Goal: Use online tool/utility: Utilize a website feature to perform a specific function

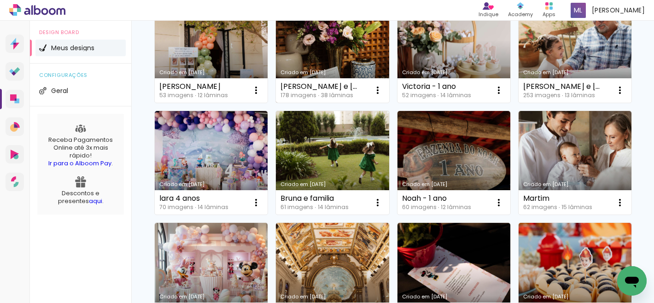
scroll to position [37, 0]
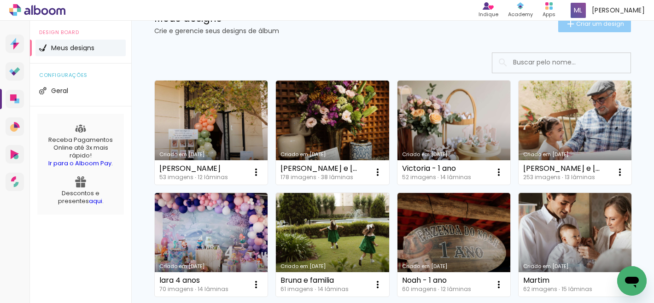
click at [573, 31] on paper-button "Criar um design" at bounding box center [594, 24] width 73 height 17
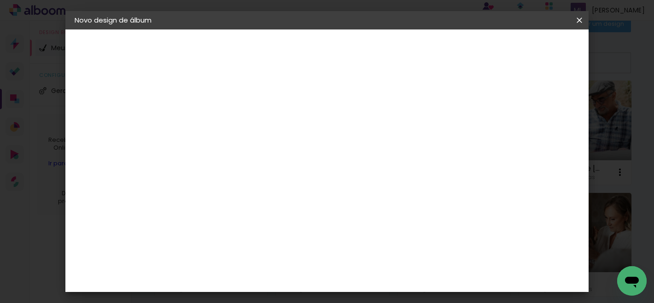
click at [225, 127] on input at bounding box center [225, 124] width 0 height 14
type input "Helena 15 anos"
type paper-input "Helena 15 anos"
click at [0, 0] on slot "Avançar" at bounding box center [0, 0] width 0 height 0
click at [282, 158] on paper-input-container at bounding box center [248, 147] width 99 height 21
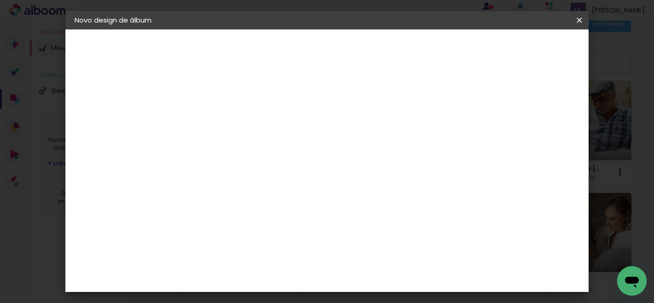
type input "go"
type paper-input "go"
click at [242, 210] on div "Go image" at bounding box center [230, 210] width 23 height 15
click at [373, 55] on paper-button "Avançar" at bounding box center [350, 49] width 45 height 16
click at [298, 165] on div "Opções disponíveis Acrílico Álbum Baby Time Fastbook Plus Fastbook 400g Fastboo…" at bounding box center [248, 175] width 99 height 172
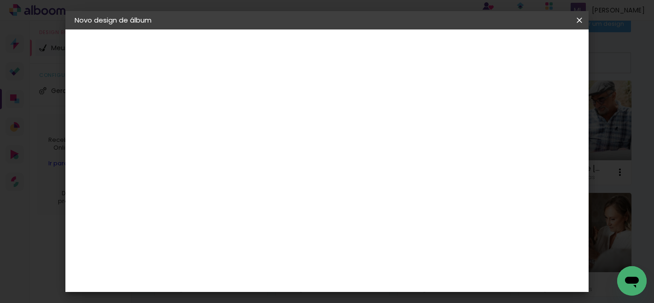
click at [272, 168] on div at bounding box center [248, 168] width 47 height 1
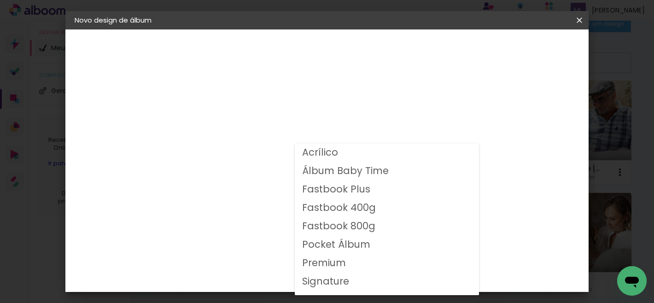
click at [0, 0] on slot "Fastbook 800g" at bounding box center [0, 0] width 0 height 0
type input "Fastbook 800g"
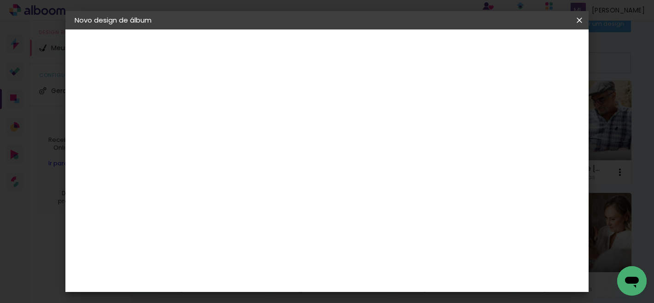
scroll to position [234, 0]
click at [287, 196] on span "25 × 25" at bounding box center [266, 208] width 43 height 24
click at [0, 0] on slot "Avançar" at bounding box center [0, 0] width 0 height 0
click at [411, 50] on span "Iniciar design" at bounding box center [397, 52] width 28 height 13
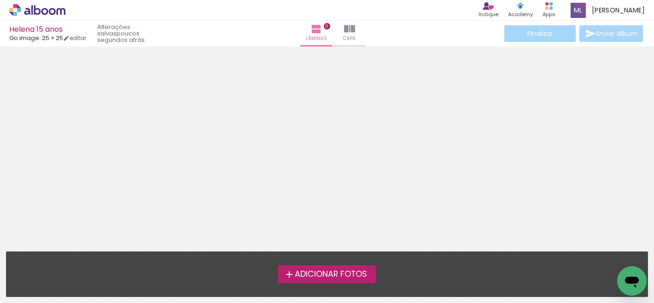
click at [332, 273] on span "Adicionar Fotos" at bounding box center [331, 274] width 72 height 8
click at [0, 0] on input "file" at bounding box center [0, 0] width 0 height 0
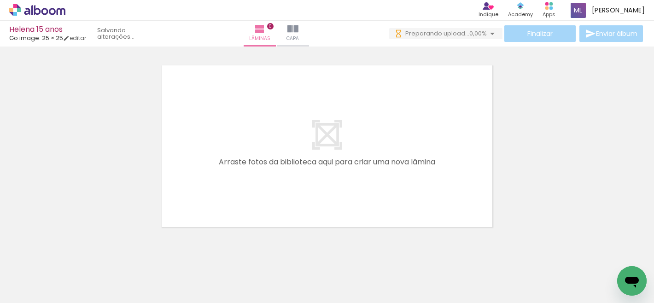
click at [113, 266] on div at bounding box center [91, 272] width 41 height 28
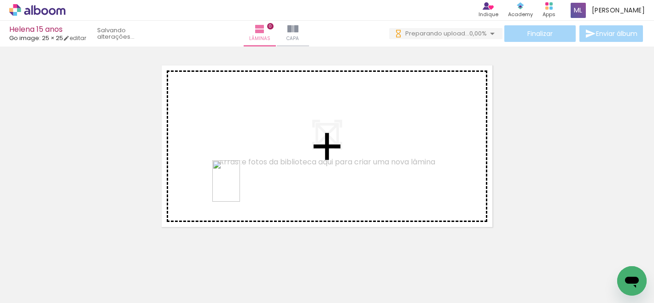
drag, startPoint x: 153, startPoint y: 274, endPoint x: 240, endPoint y: 188, distance: 122.5
click at [240, 188] on quentale-workspace at bounding box center [327, 151] width 654 height 303
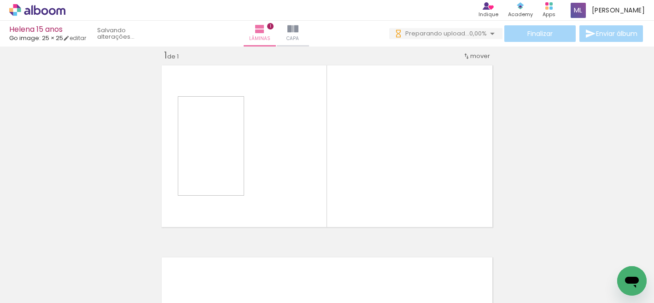
scroll to position [12, 0]
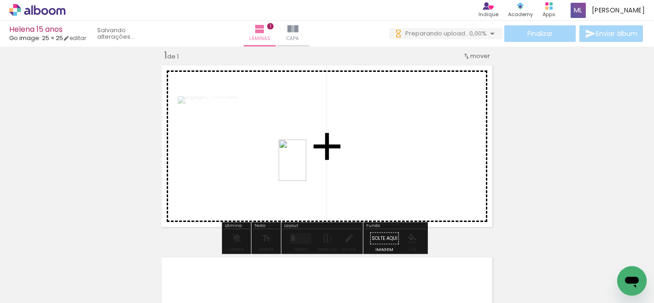
drag, startPoint x: 202, startPoint y: 274, endPoint x: 306, endPoint y: 167, distance: 149.5
click at [306, 167] on quentale-workspace at bounding box center [327, 151] width 654 height 303
drag, startPoint x: 310, startPoint y: 216, endPoint x: 366, endPoint y: 164, distance: 75.9
click at [366, 164] on quentale-workspace at bounding box center [327, 151] width 654 height 303
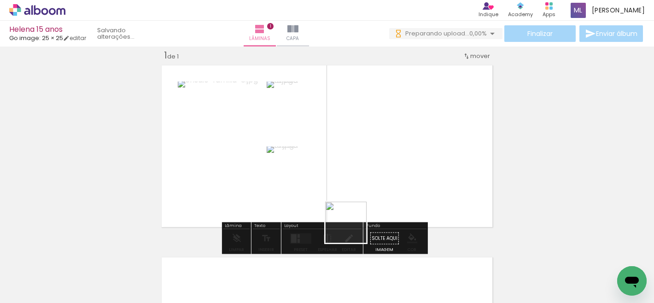
drag, startPoint x: 312, startPoint y: 267, endPoint x: 386, endPoint y: 199, distance: 101.0
click at [386, 199] on quentale-workspace at bounding box center [327, 151] width 654 height 303
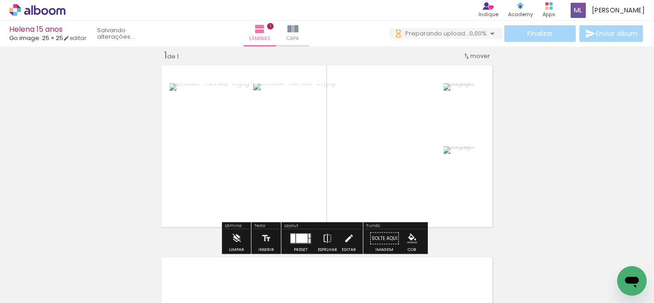
drag, startPoint x: 295, startPoint y: 240, endPoint x: 309, endPoint y: 235, distance: 15.0
click at [296, 240] on div at bounding box center [302, 238] width 12 height 9
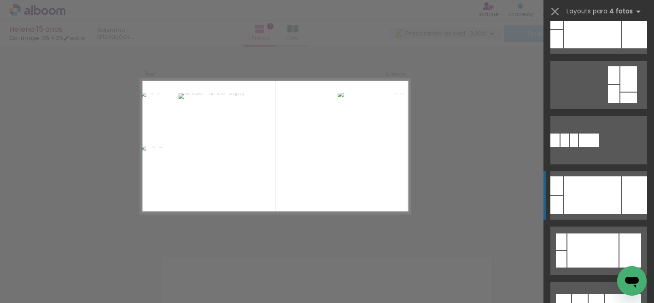
scroll to position [295, 0]
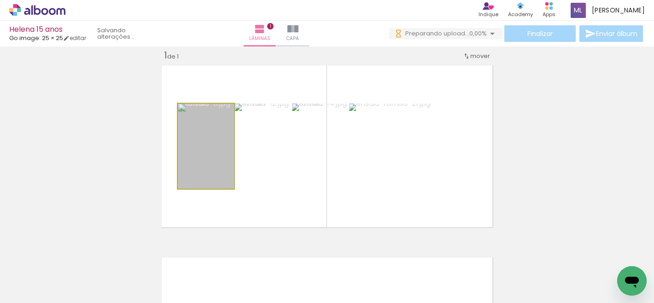
drag, startPoint x: 195, startPoint y: 153, endPoint x: 246, endPoint y: 155, distance: 51.1
click at [0, 0] on slot at bounding box center [0, 0] width 0 height 0
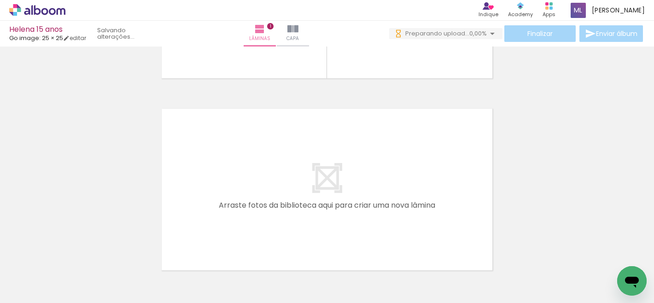
scroll to position [171, 0]
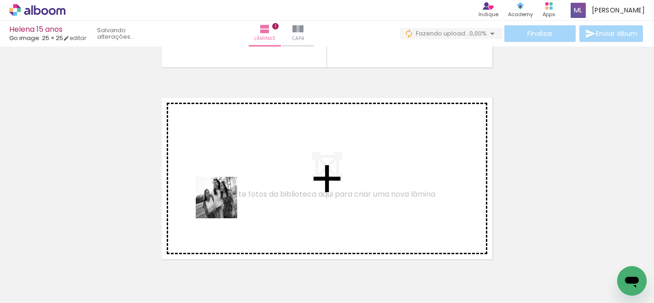
drag, startPoint x: 91, startPoint y: 277, endPoint x: 251, endPoint y: 189, distance: 182.2
click at [251, 189] on quentale-workspace at bounding box center [327, 151] width 654 height 303
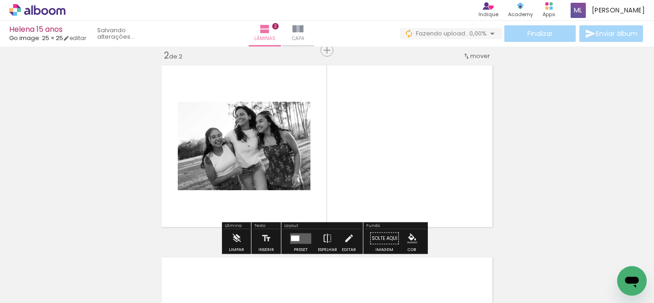
scroll to position [204, 0]
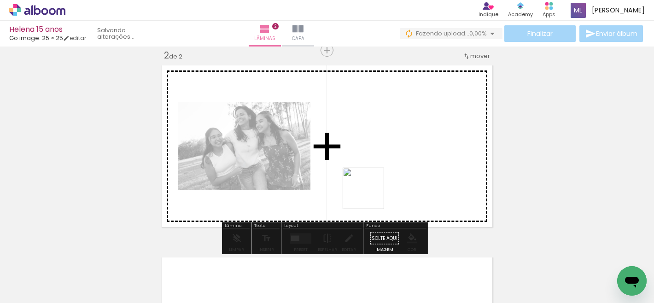
drag, startPoint x: 346, startPoint y: 272, endPoint x: 370, endPoint y: 195, distance: 80.6
click at [370, 195] on quentale-workspace at bounding box center [327, 151] width 654 height 303
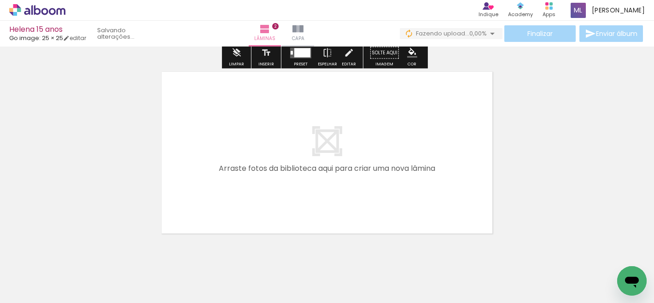
scroll to position [404, 0]
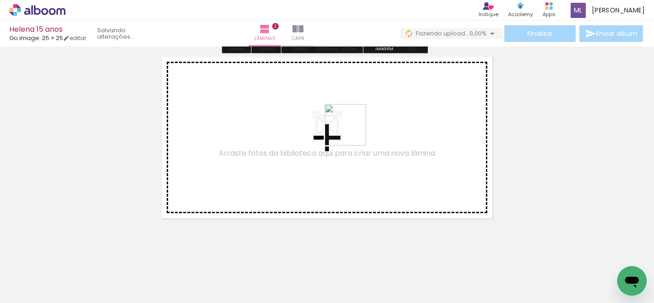
drag, startPoint x: 403, startPoint y: 264, endPoint x: 352, endPoint y: 132, distance: 141.8
click at [352, 132] on quentale-workspace at bounding box center [327, 151] width 654 height 303
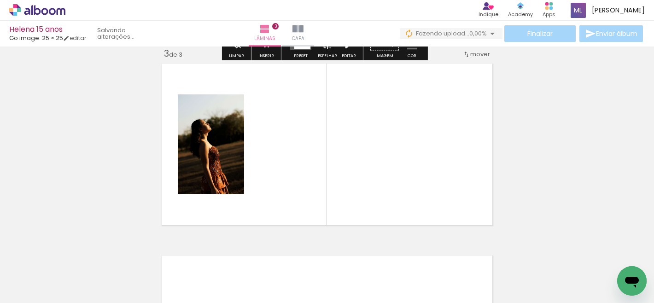
scroll to position [396, 0]
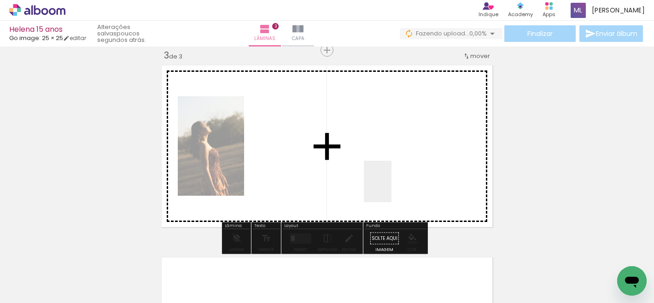
drag, startPoint x: 457, startPoint y: 274, endPoint x: 387, endPoint y: 180, distance: 117.8
click at [387, 180] on quentale-workspace at bounding box center [327, 151] width 654 height 303
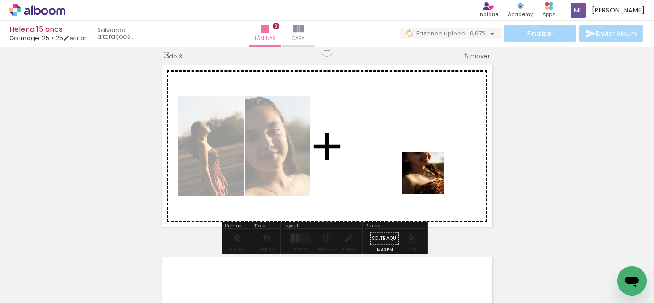
drag, startPoint x: 501, startPoint y: 275, endPoint x: 406, endPoint y: 151, distance: 156.0
click at [401, 150] on quentale-workspace at bounding box center [327, 151] width 654 height 303
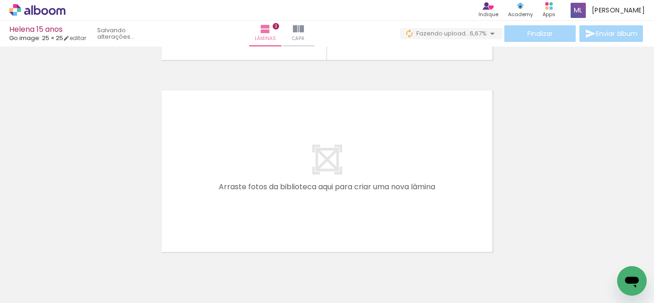
scroll to position [605, 0]
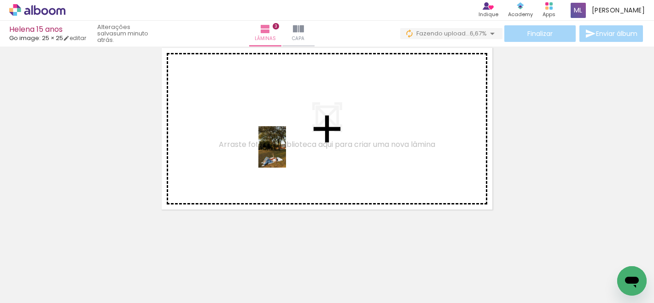
drag, startPoint x: 292, startPoint y: 268, endPoint x: 286, endPoint y: 154, distance: 114.4
click at [286, 154] on quentale-workspace at bounding box center [327, 151] width 654 height 303
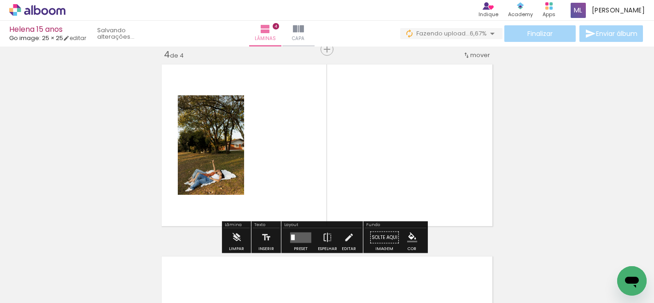
scroll to position [588, 0]
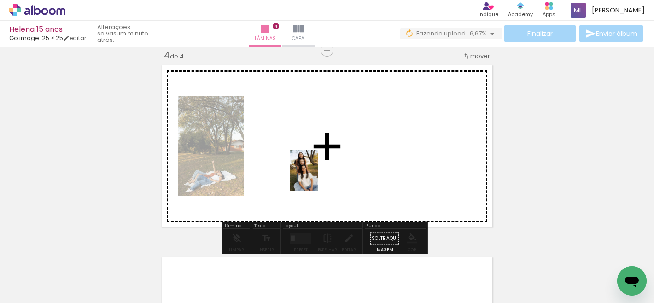
drag, startPoint x: 391, startPoint y: 273, endPoint x: 318, endPoint y: 177, distance: 120.6
click at [318, 177] on quentale-workspace at bounding box center [327, 151] width 654 height 303
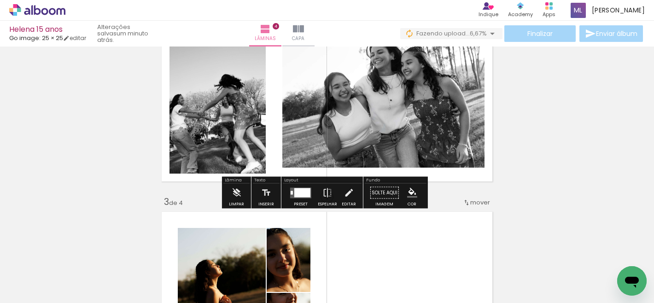
scroll to position [249, 0]
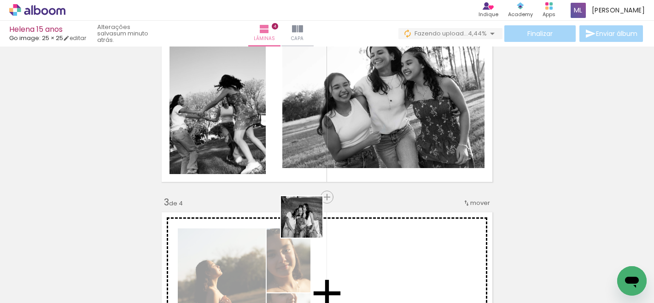
drag, startPoint x: 327, startPoint y: 271, endPoint x: 283, endPoint y: 152, distance: 126.4
click at [283, 152] on quentale-workspace at bounding box center [327, 151] width 654 height 303
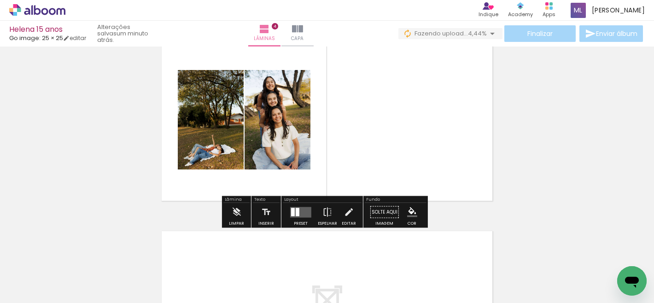
scroll to position [619, 0]
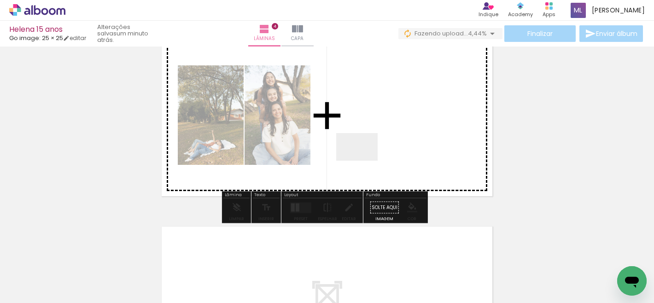
drag, startPoint x: 230, startPoint y: 274, endPoint x: 365, endPoint y: 159, distance: 177.7
click at [365, 159] on quentale-workspace at bounding box center [327, 151] width 654 height 303
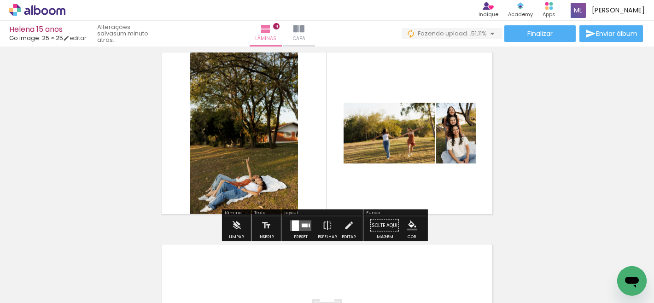
scroll to position [383, 0]
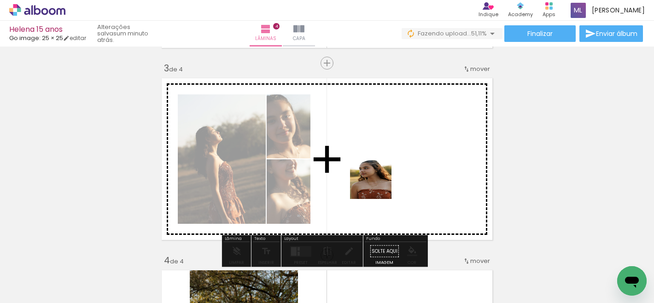
drag, startPoint x: 401, startPoint y: 290, endPoint x: 377, endPoint y: 184, distance: 108.6
click at [377, 184] on quentale-workspace at bounding box center [327, 151] width 654 height 303
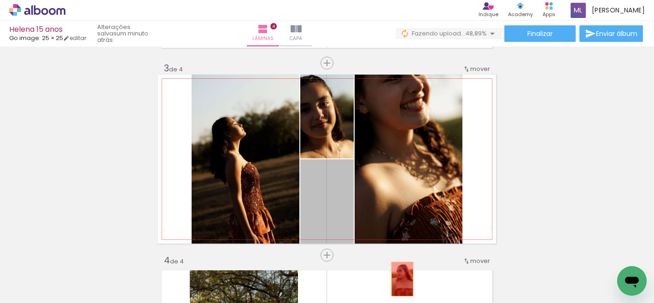
drag, startPoint x: 335, startPoint y: 202, endPoint x: 399, endPoint y: 279, distance: 100.4
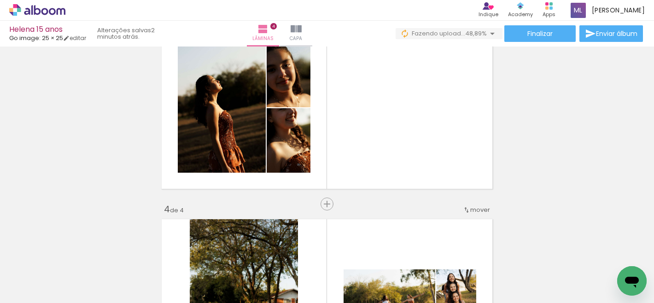
scroll to position [416, 0]
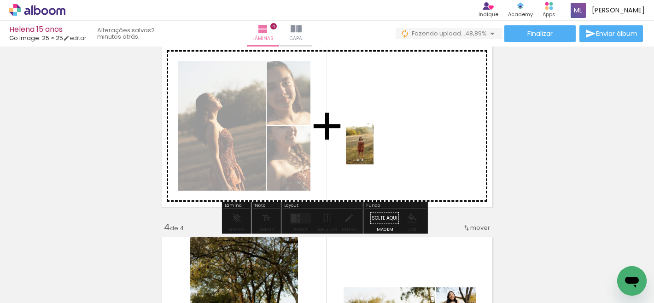
drag, startPoint x: 308, startPoint y: 271, endPoint x: 374, endPoint y: 151, distance: 137.3
click at [374, 151] on quentale-workspace at bounding box center [327, 151] width 654 height 303
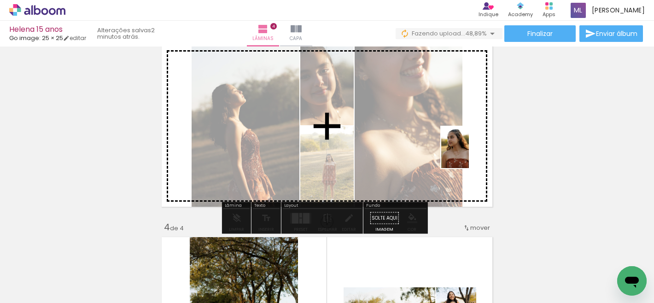
drag, startPoint x: 403, startPoint y: 280, endPoint x: 472, endPoint y: 153, distance: 144.9
click at [472, 153] on quentale-workspace at bounding box center [327, 151] width 654 height 303
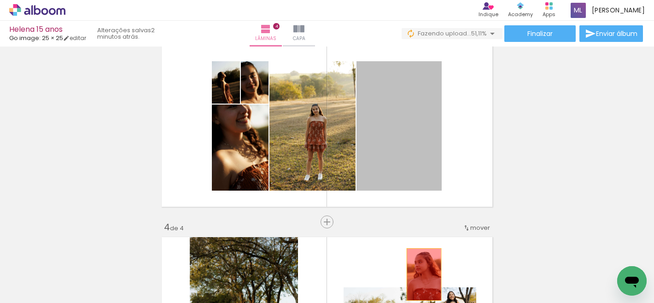
drag, startPoint x: 417, startPoint y: 132, endPoint x: 421, endPoint y: 274, distance: 142.8
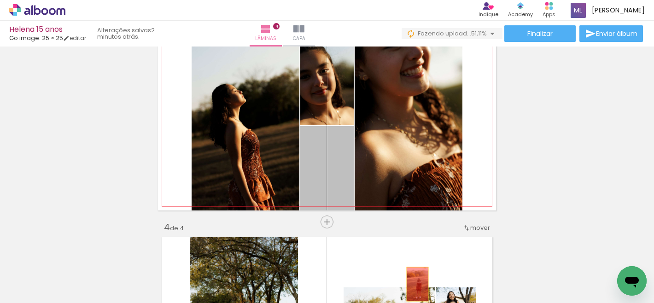
drag, startPoint x: 344, startPoint y: 168, endPoint x: 415, endPoint y: 287, distance: 139.4
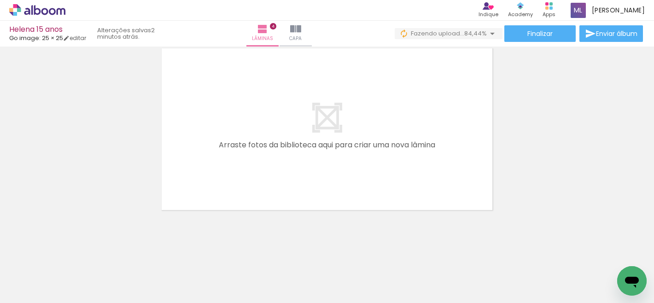
scroll to position [797, 0]
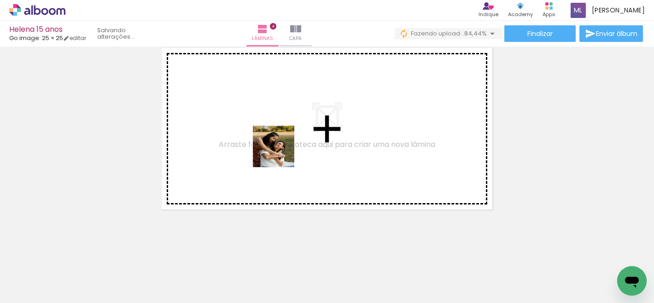
drag, startPoint x: 192, startPoint y: 272, endPoint x: 280, endPoint y: 153, distance: 147.8
click at [280, 153] on quentale-workspace at bounding box center [327, 151] width 654 height 303
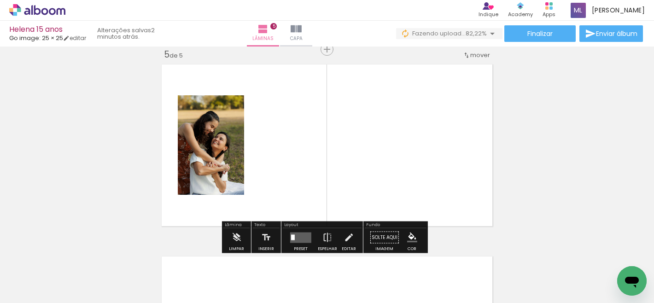
scroll to position [780, 0]
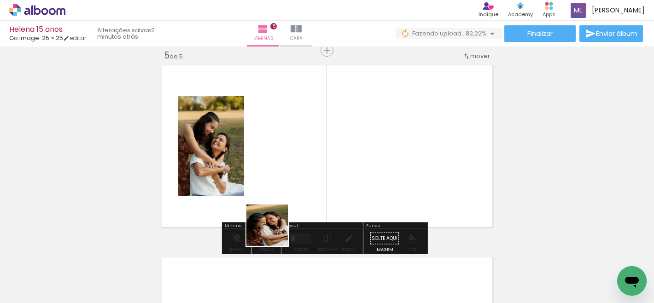
drag, startPoint x: 258, startPoint y: 268, endPoint x: 342, endPoint y: 144, distance: 149.6
click at [342, 144] on quentale-workspace at bounding box center [327, 151] width 654 height 303
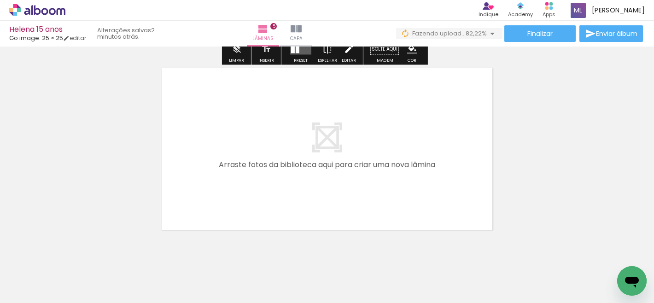
drag, startPoint x: 304, startPoint y: 269, endPoint x: 343, endPoint y: 233, distance: 52.8
click at [309, 168] on quentale-workspace at bounding box center [327, 151] width 654 height 303
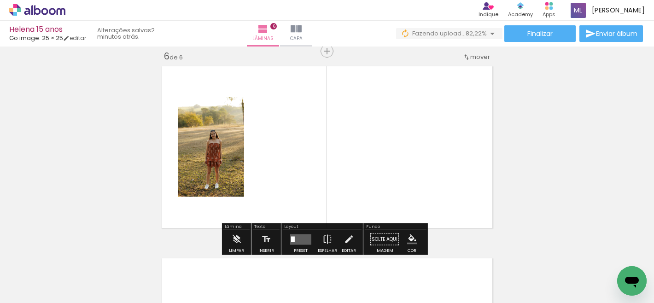
scroll to position [972, 0]
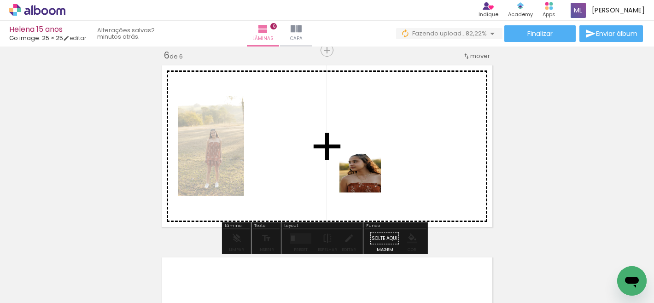
drag, startPoint x: 410, startPoint y: 264, endPoint x: 362, endPoint y: 243, distance: 52.6
click at [363, 172] on quentale-workspace at bounding box center [327, 151] width 654 height 303
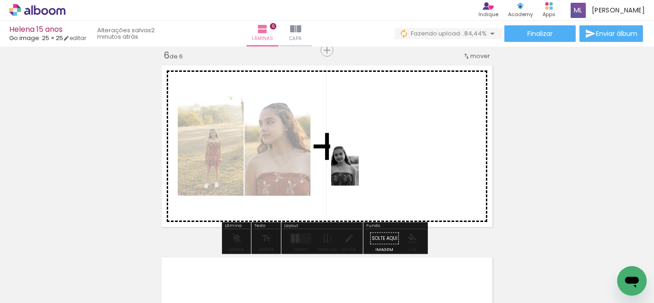
drag, startPoint x: 349, startPoint y: 269, endPoint x: 359, endPoint y: 172, distance: 97.7
click at [359, 172] on quentale-workspace at bounding box center [327, 151] width 654 height 303
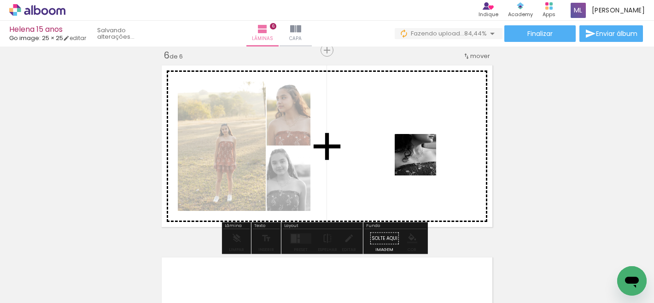
drag, startPoint x: 454, startPoint y: 278, endPoint x: 422, endPoint y: 162, distance: 120.3
click at [422, 162] on quentale-workspace at bounding box center [327, 151] width 654 height 303
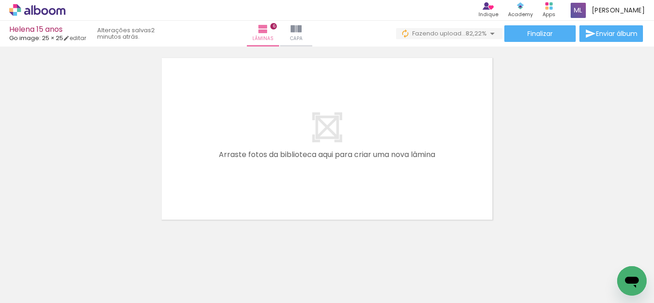
scroll to position [0, 861]
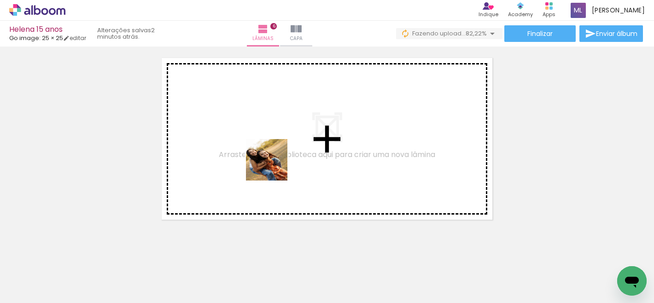
drag, startPoint x: 259, startPoint y: 271, endPoint x: 274, endPoint y: 167, distance: 105.6
click at [274, 167] on quentale-workspace at bounding box center [327, 151] width 654 height 303
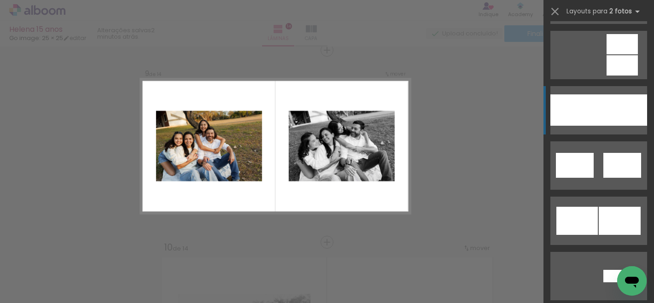
scroll to position [500, 0]
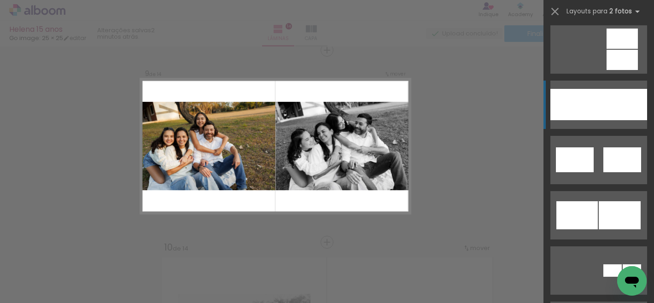
click at [590, 101] on div at bounding box center [574, 104] width 48 height 31
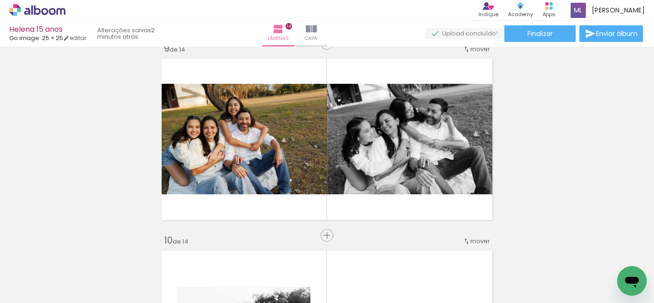
scroll to position [1555, 0]
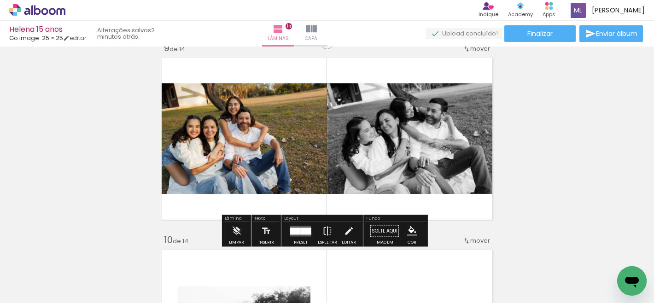
click at [298, 224] on div at bounding box center [300, 231] width 25 height 18
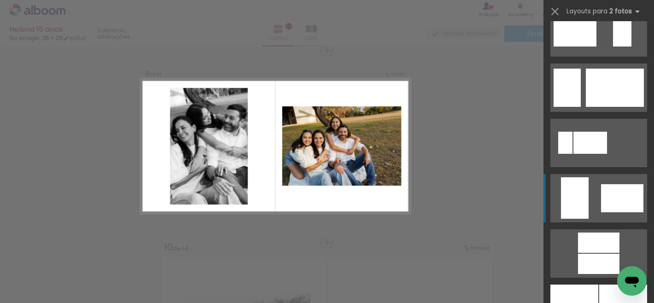
scroll to position [2179, 0]
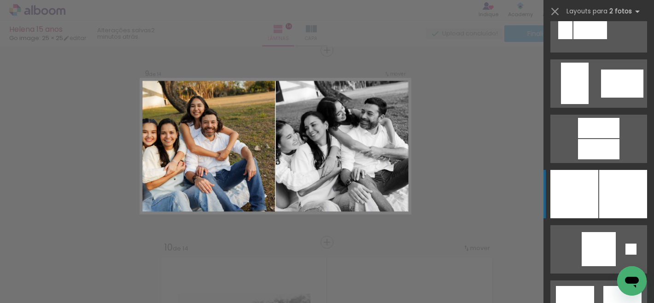
click at [605, 199] on div at bounding box center [623, 194] width 48 height 48
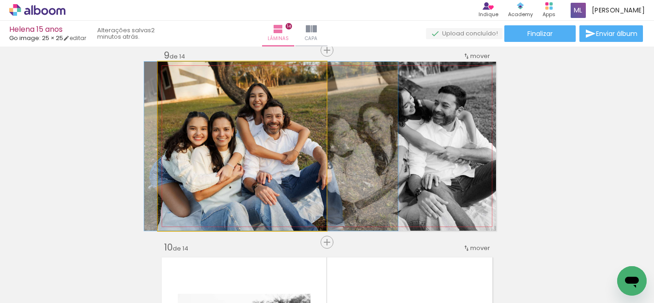
drag, startPoint x: 203, startPoint y: 153, endPoint x: 232, endPoint y: 152, distance: 29.0
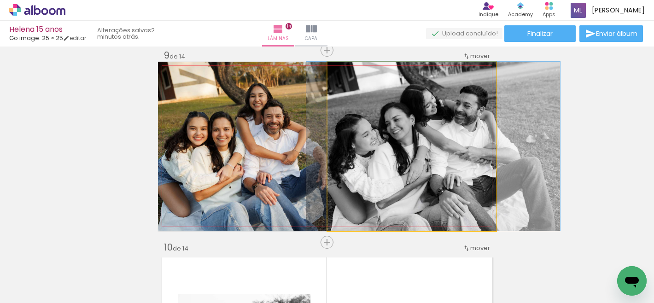
drag, startPoint x: 419, startPoint y: 146, endPoint x: 441, endPoint y: 146, distance: 21.6
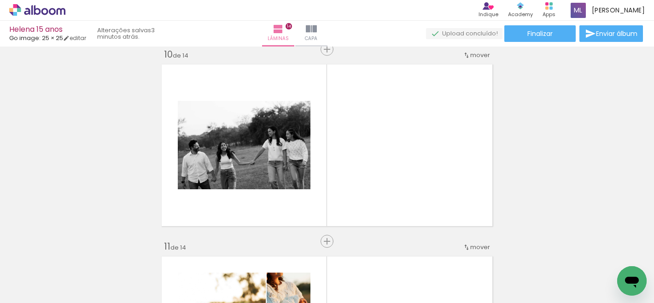
scroll to position [1776, 0]
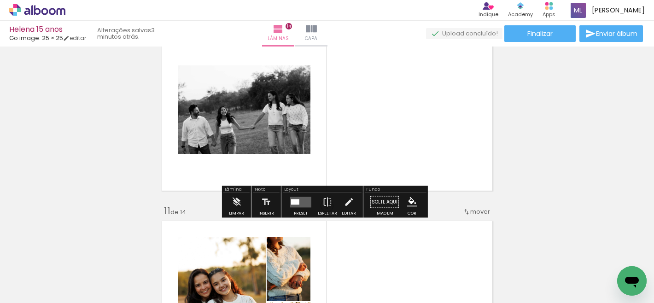
click at [300, 200] on quentale-layouter at bounding box center [300, 202] width 21 height 11
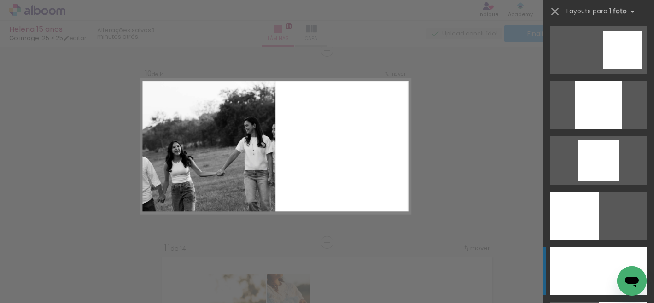
scroll to position [776, 0]
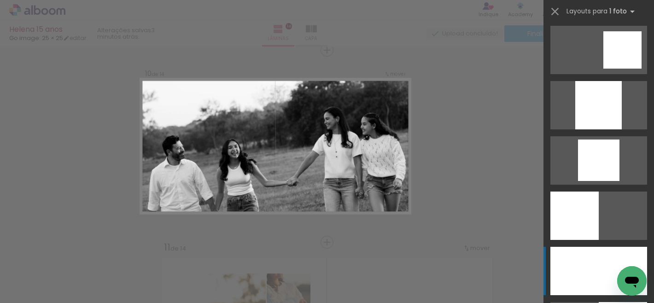
click at [581, 129] on div at bounding box center [598, 105] width 47 height 48
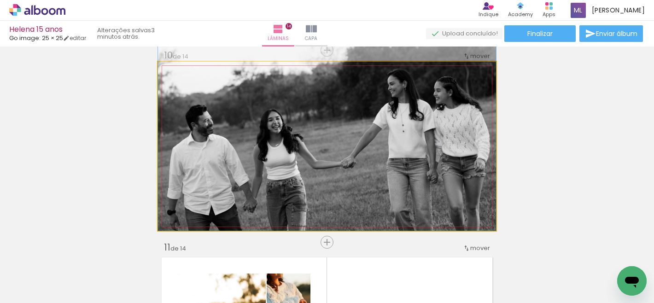
drag, startPoint x: 332, startPoint y: 175, endPoint x: 332, endPoint y: 143, distance: 32.2
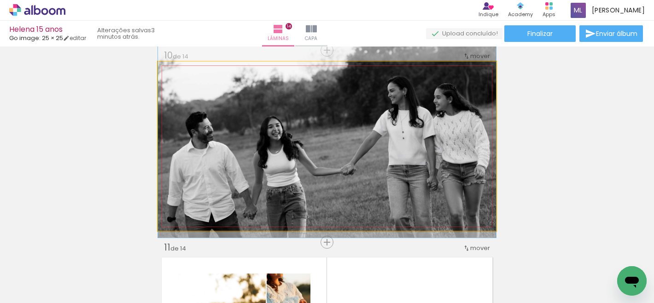
drag, startPoint x: 403, startPoint y: 146, endPoint x: 402, endPoint y: 153, distance: 6.5
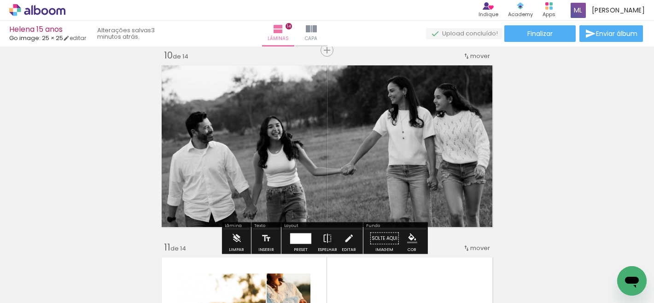
scroll to position [1577, 0]
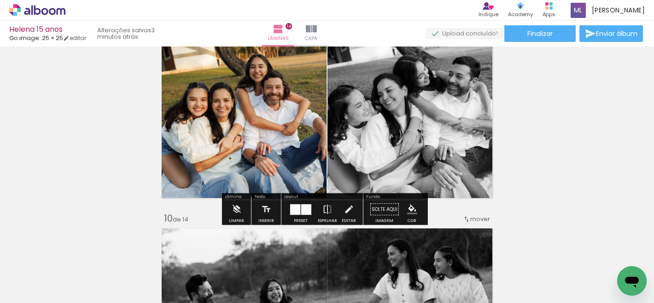
click at [304, 211] on div at bounding box center [306, 209] width 10 height 11
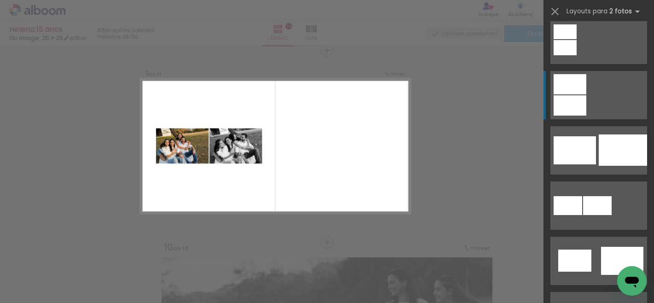
scroll to position [0, 0]
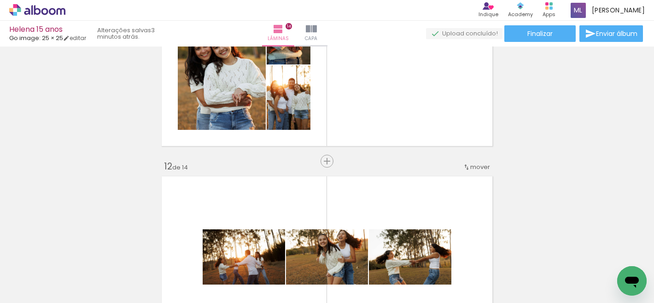
scroll to position [1995, 0]
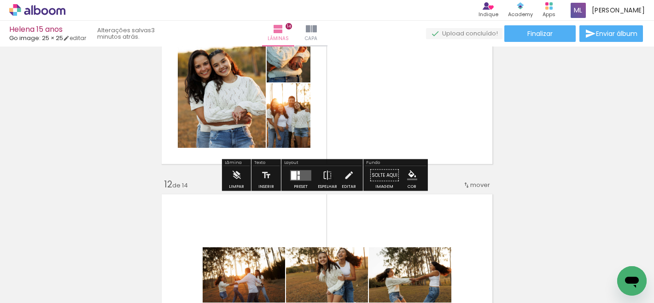
click at [293, 177] on div at bounding box center [294, 175] width 6 height 9
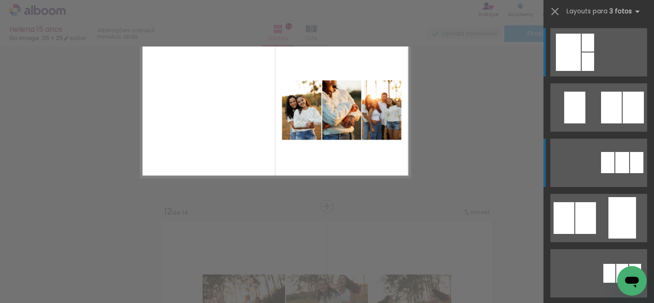
scroll to position [0, 0]
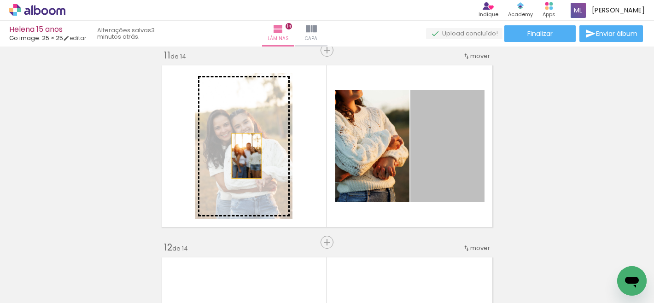
drag, startPoint x: 430, startPoint y: 147, endPoint x: 241, endPoint y: 156, distance: 189.0
click at [0, 0] on slot at bounding box center [0, 0] width 0 height 0
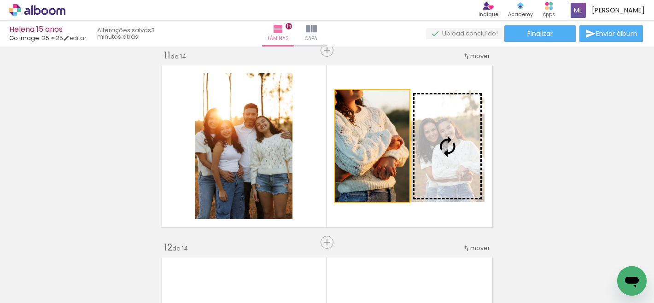
drag, startPoint x: 377, startPoint y: 144, endPoint x: 453, endPoint y: 142, distance: 75.5
click at [0, 0] on slot at bounding box center [0, 0] width 0 height 0
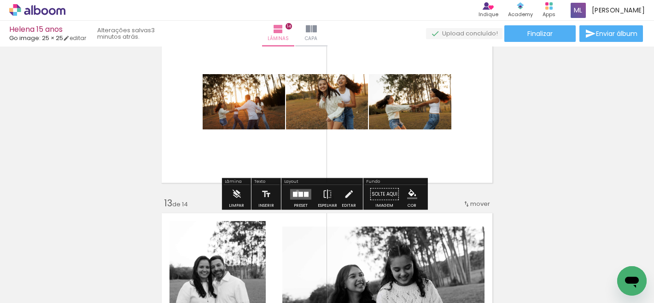
click at [295, 192] on quentale-layouter at bounding box center [300, 194] width 21 height 11
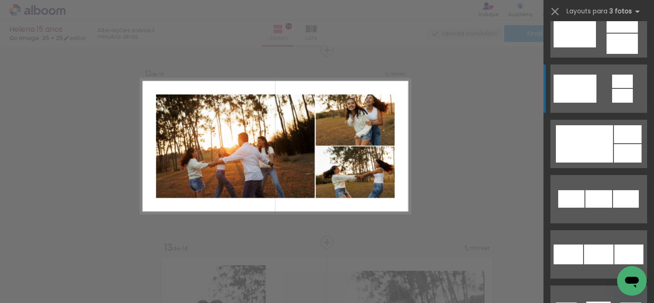
scroll to position [497, 0]
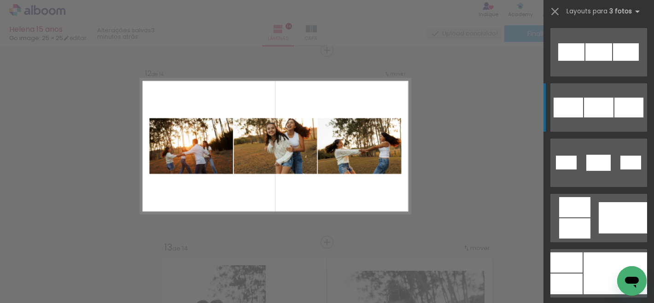
click at [604, 61] on div at bounding box center [598, 52] width 27 height 18
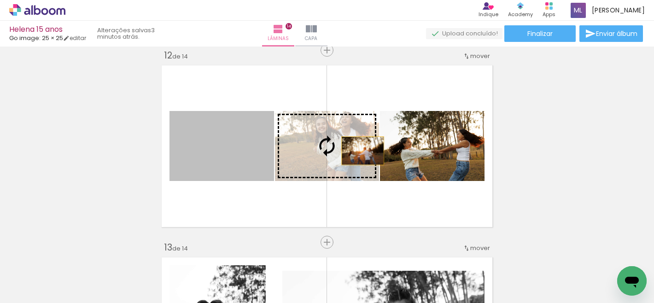
drag, startPoint x: 246, startPoint y: 160, endPoint x: 359, endPoint y: 151, distance: 113.7
click at [0, 0] on slot at bounding box center [0, 0] width 0 height 0
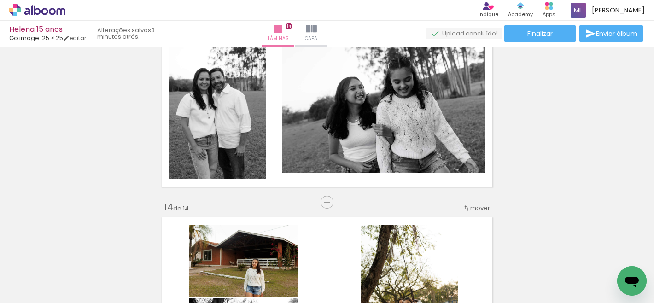
scroll to position [2518, 0]
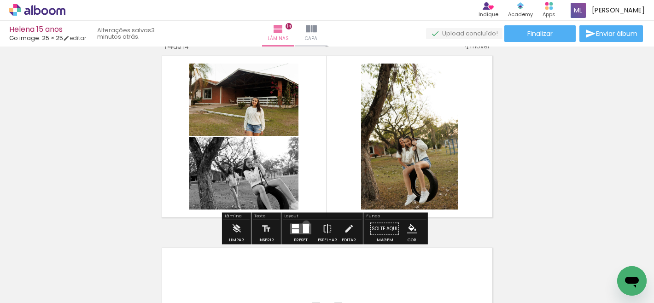
click at [304, 224] on div at bounding box center [306, 228] width 6 height 9
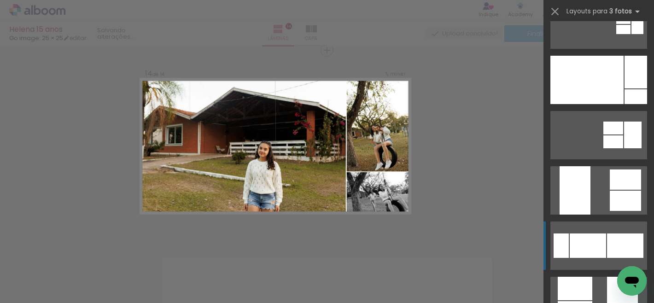
scroll to position [269, 0]
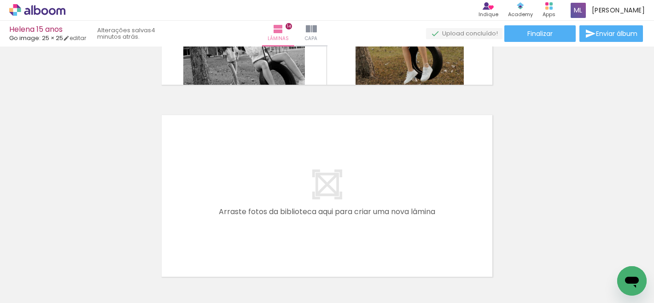
scroll to position [2659, 0]
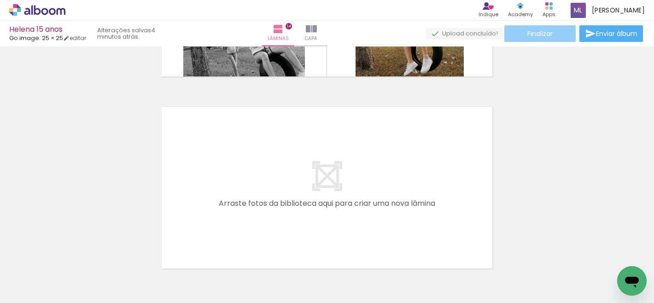
click at [554, 34] on paper-button "Finalizar" at bounding box center [539, 33] width 71 height 17
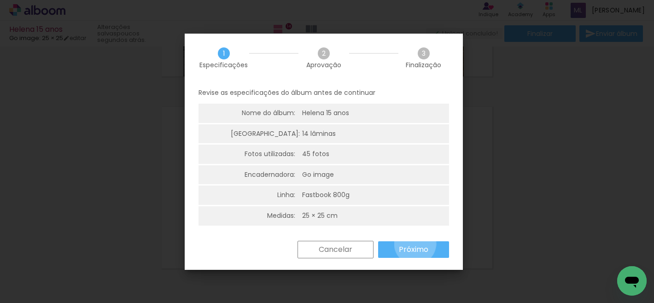
click at [0, 0] on slot "Próximo" at bounding box center [0, 0] width 0 height 0
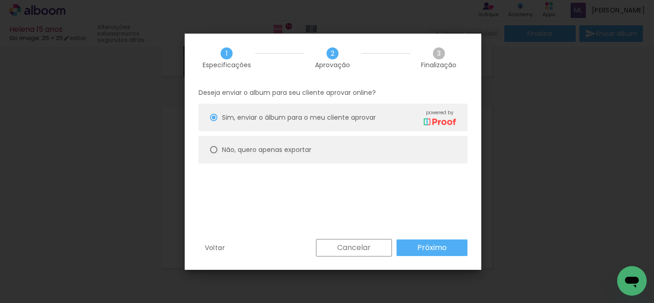
click at [0, 0] on slot "Não, quero apenas exportar" at bounding box center [0, 0] width 0 height 0
type paper-radio-button "on"
click at [0, 0] on slot "Próximo" at bounding box center [0, 0] width 0 height 0
type input "Alta, 300 DPI"
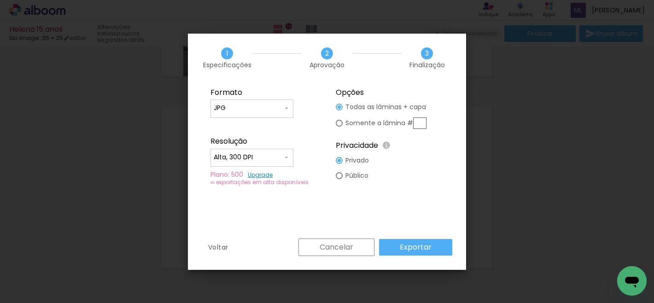
click at [417, 253] on paper-button "Exportar" at bounding box center [415, 247] width 73 height 17
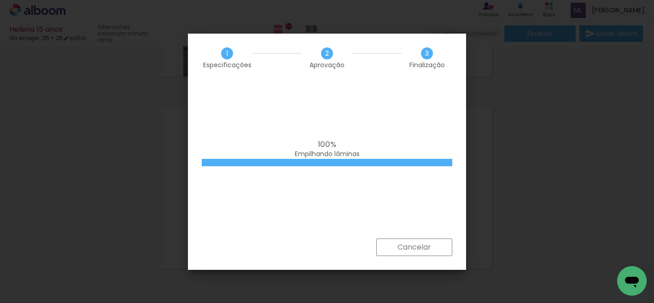
scroll to position [0, 1746]
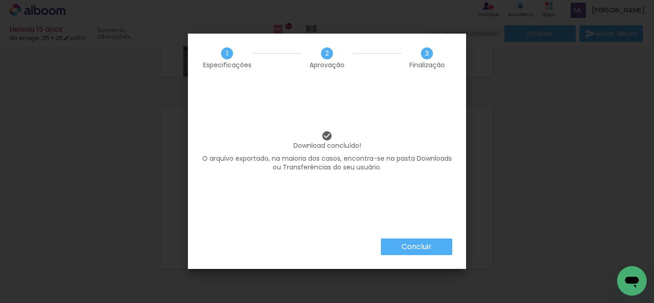
click at [432, 247] on paper-button "Concluir" at bounding box center [416, 247] width 71 height 17
